Goal: Transaction & Acquisition: Download file/media

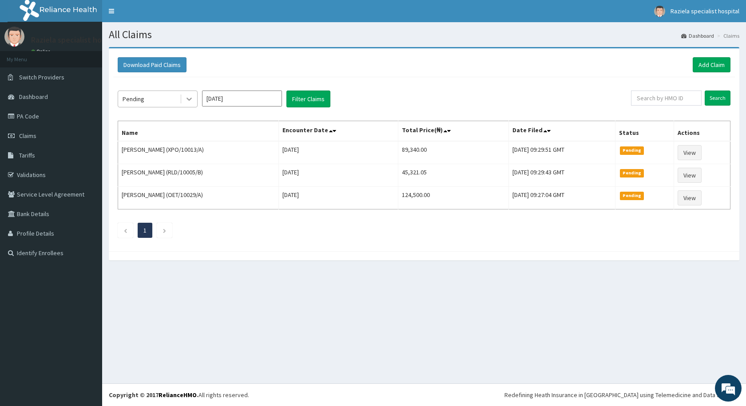
click at [188, 99] on icon at bounding box center [188, 99] width 5 height 3
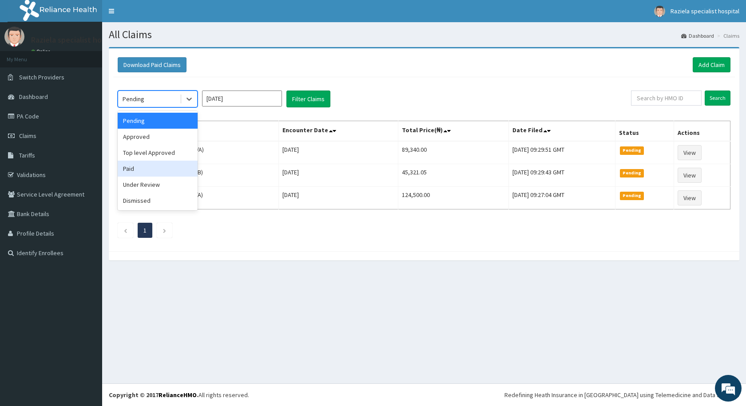
click at [151, 167] on div "Paid" at bounding box center [158, 169] width 80 height 16
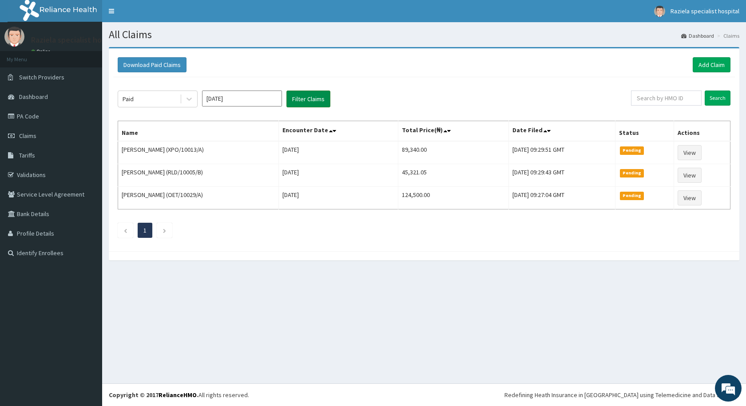
click at [305, 105] on button "Filter Claims" at bounding box center [308, 99] width 44 height 17
click at [301, 98] on button "Filter Claims" at bounding box center [308, 99] width 44 height 17
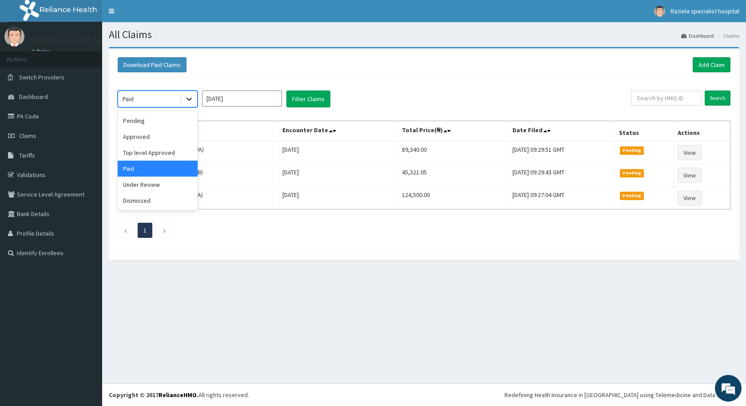
click at [186, 98] on icon at bounding box center [189, 99] width 9 height 9
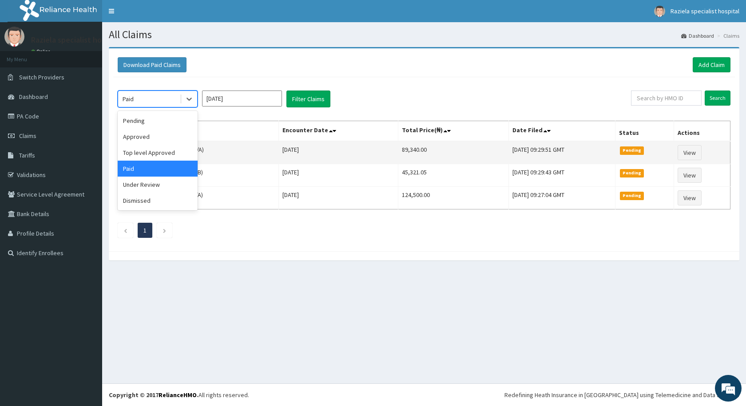
drag, startPoint x: 182, startPoint y: 171, endPoint x: 245, endPoint y: 162, distance: 63.2
click at [189, 170] on div "Paid" at bounding box center [158, 169] width 80 height 16
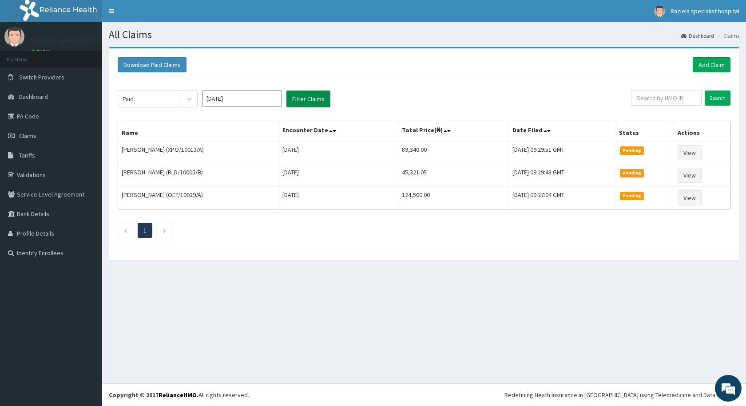
click at [313, 106] on button "Filter Claims" at bounding box center [308, 99] width 44 height 17
click at [158, 67] on button "Download Paid Claims" at bounding box center [152, 64] width 69 height 15
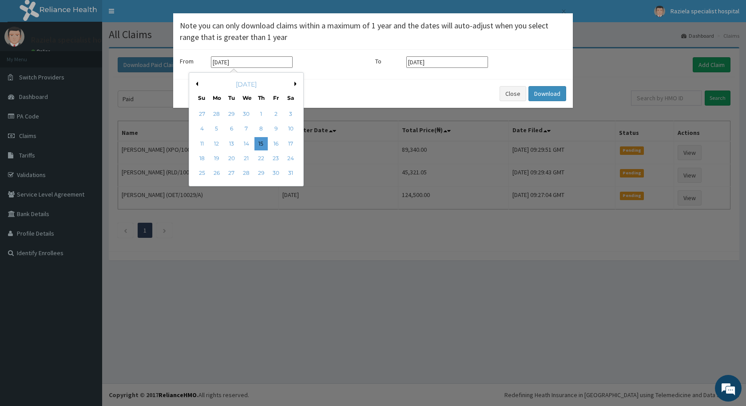
click at [269, 65] on input "[DATE]" at bounding box center [252, 62] width 82 height 12
click at [296, 84] on button "Next Month" at bounding box center [296, 84] width 4 height 4
click at [293, 83] on div "[DATE]" at bounding box center [246, 84] width 107 height 9
click at [294, 83] on button "Next Month" at bounding box center [296, 84] width 4 height 4
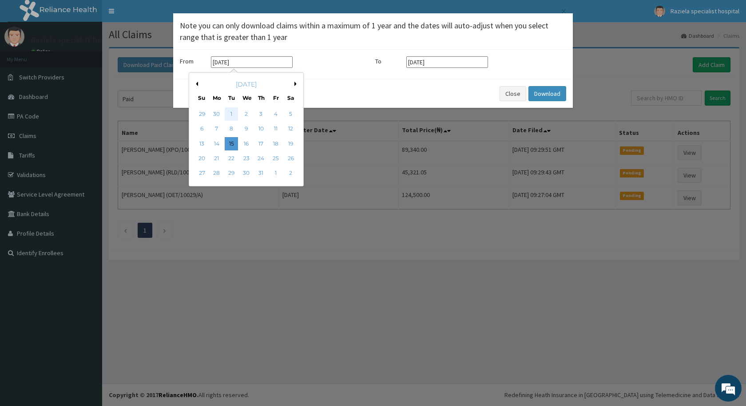
click at [230, 115] on div "1" at bounding box center [231, 113] width 13 height 13
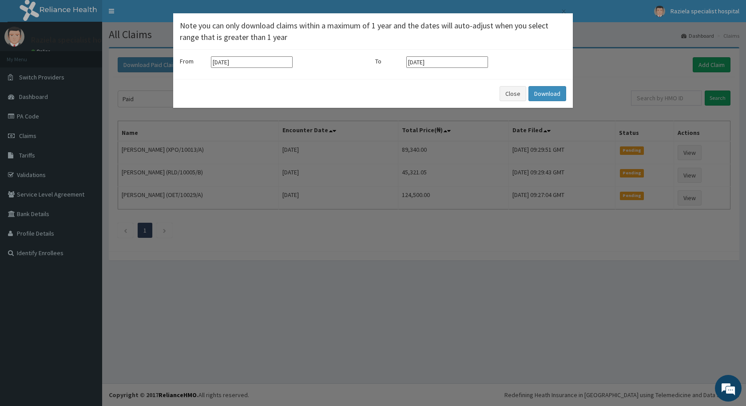
type input "[DATE]"
click at [541, 95] on button "Download" at bounding box center [547, 93] width 38 height 15
